Goal: Information Seeking & Learning: Learn about a topic

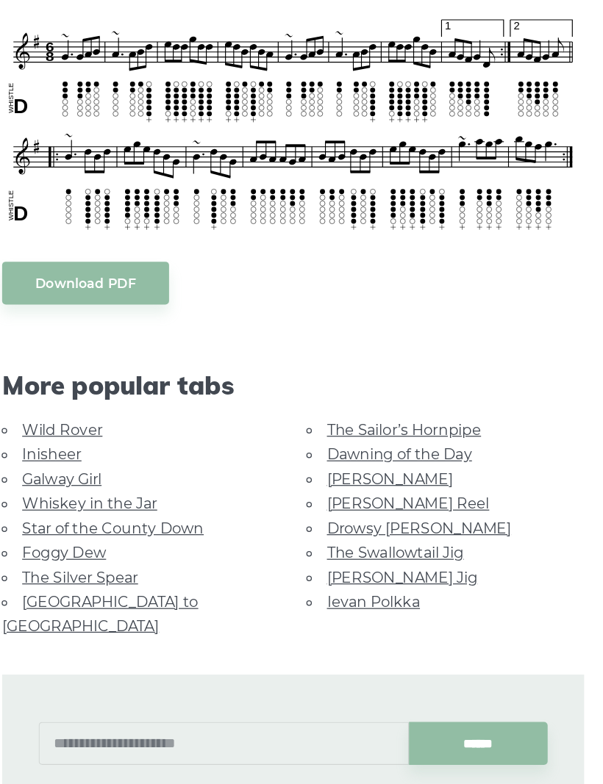
click at [237, 392] on div "Download PDF" at bounding box center [301, 375] width 469 height 35
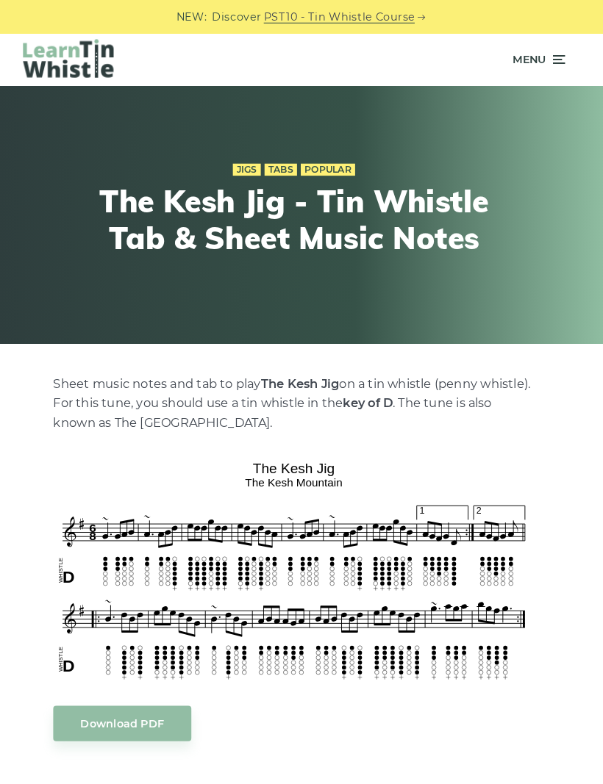
click at [551, 56] on icon at bounding box center [558, 58] width 15 height 18
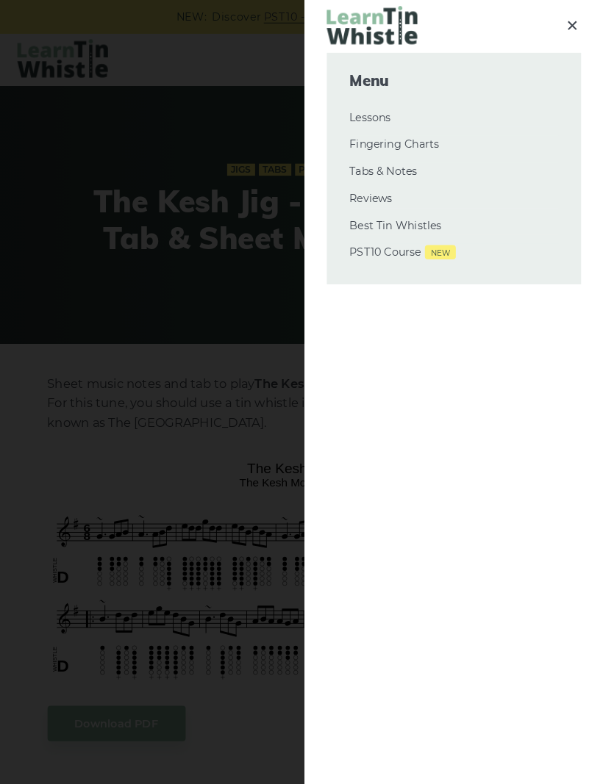
click at [398, 168] on link "Tabs & Notes" at bounding box center [457, 168] width 204 height 18
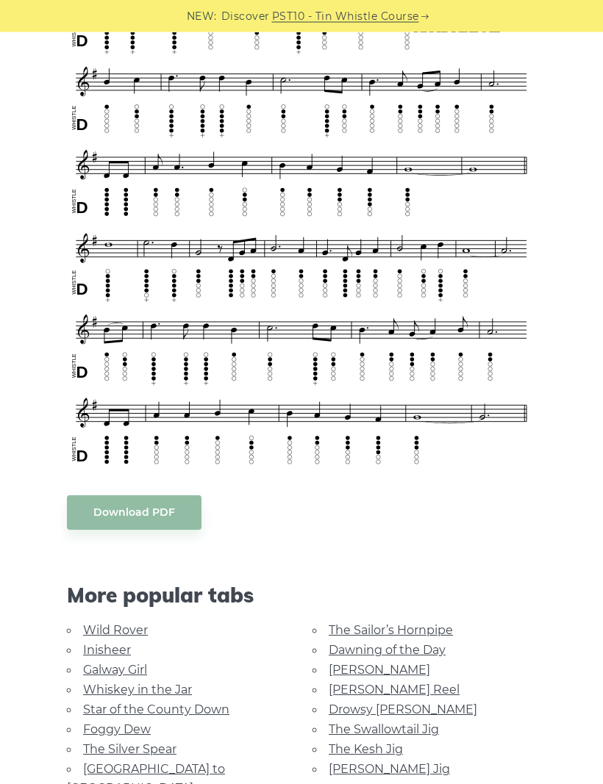
scroll to position [568, 0]
click at [144, 671] on link "Galway Girl" at bounding box center [115, 670] width 64 height 14
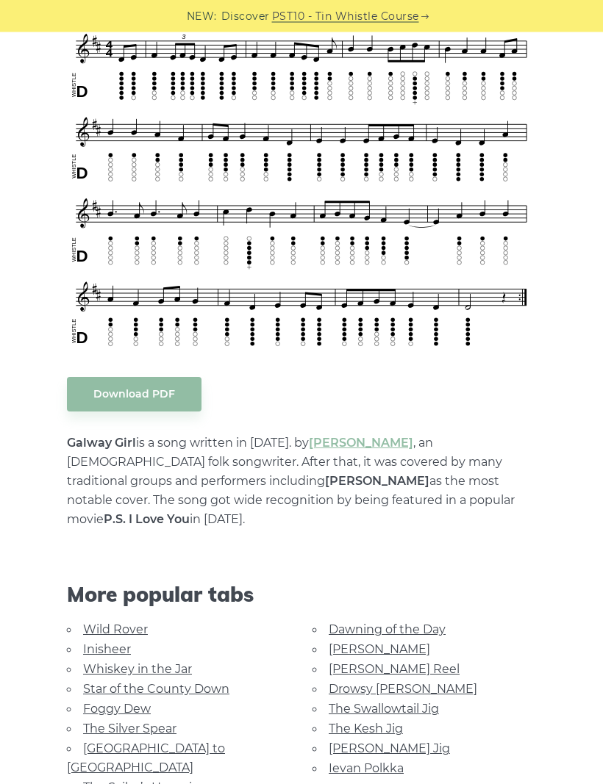
scroll to position [434, 0]
click at [329, 722] on link "The Kesh Jig" at bounding box center [366, 729] width 74 height 14
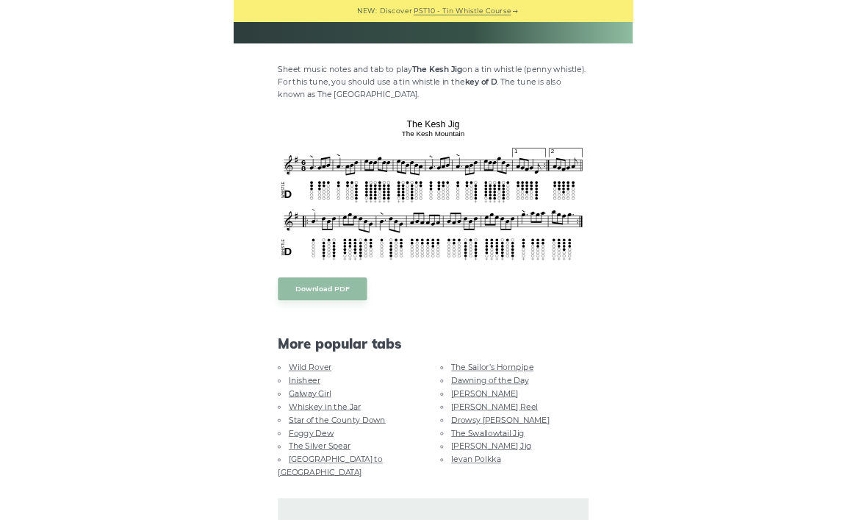
scroll to position [490, 0]
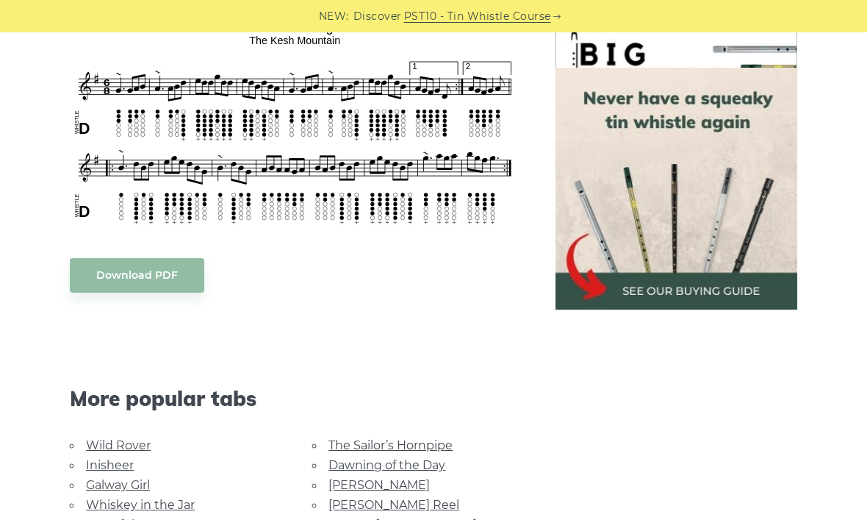
click at [602, 103] on img at bounding box center [677, 189] width 242 height 242
